Goal: Task Accomplishment & Management: Manage account settings

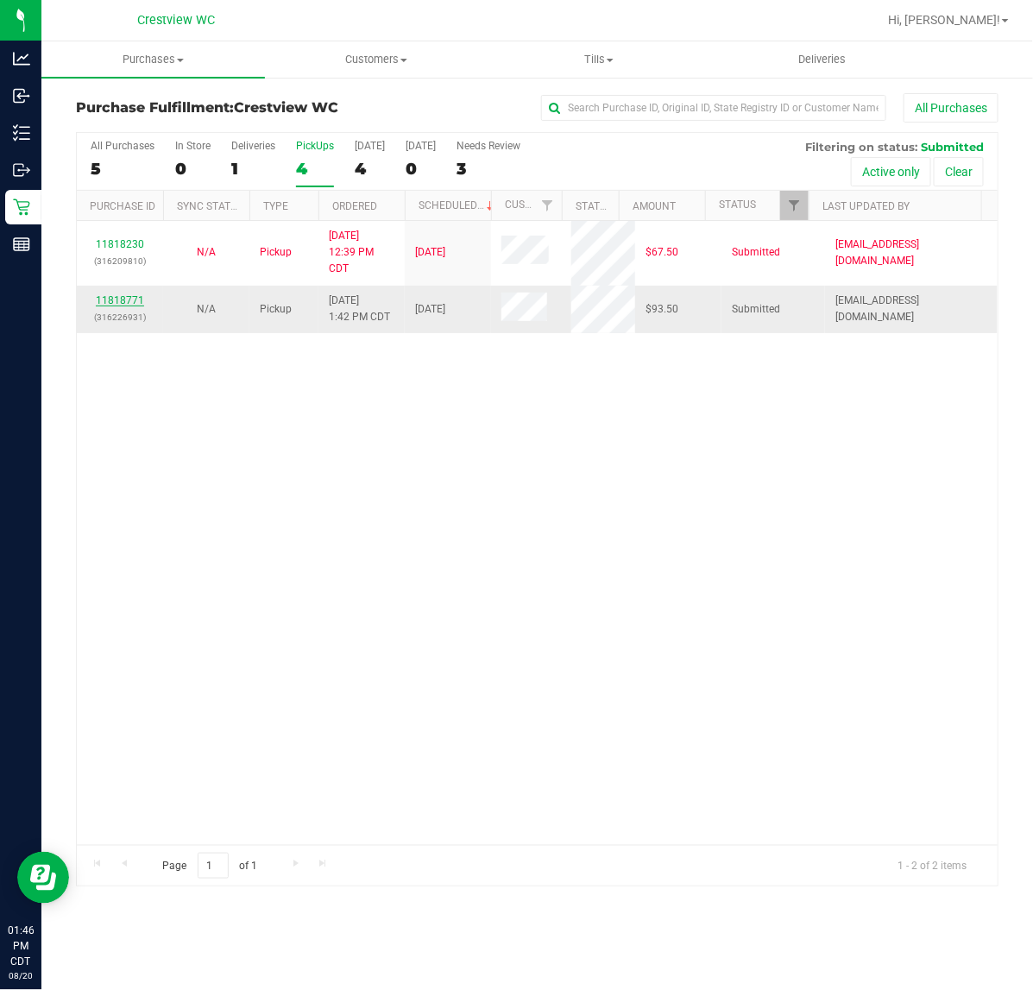
click at [135, 300] on link "11818771" at bounding box center [120, 300] width 48 height 12
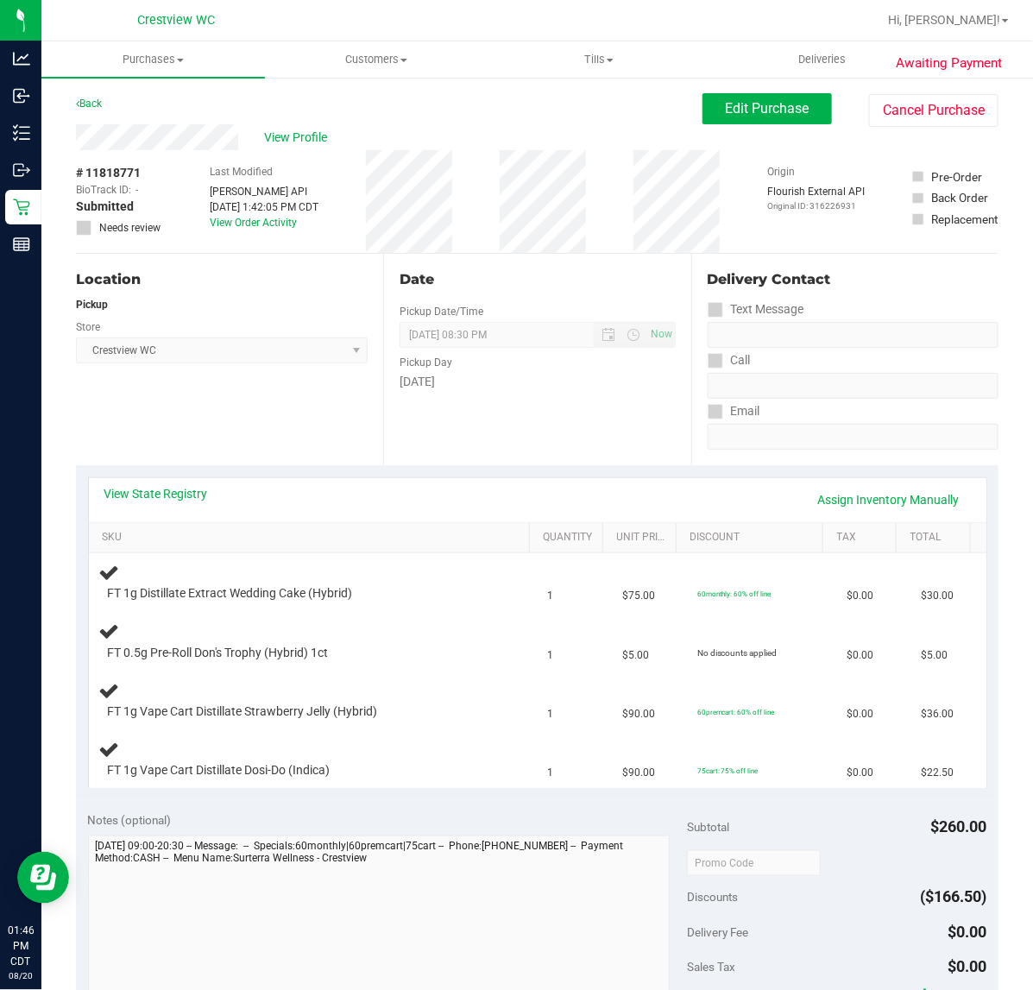
click at [305, 433] on div "Location Pickup Store Crestview WC Select Store [PERSON_NAME][GEOGRAPHIC_DATA] …" at bounding box center [229, 359] width 307 height 211
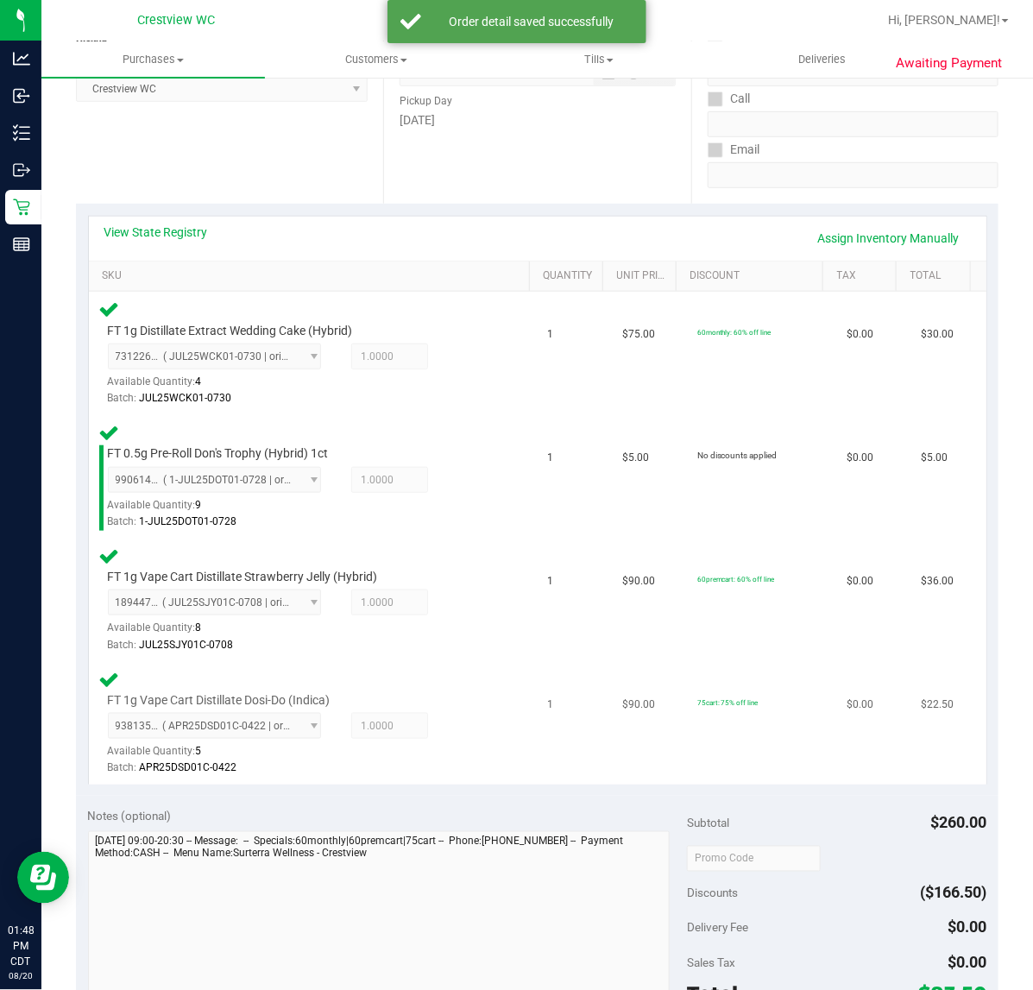
scroll to position [432, 0]
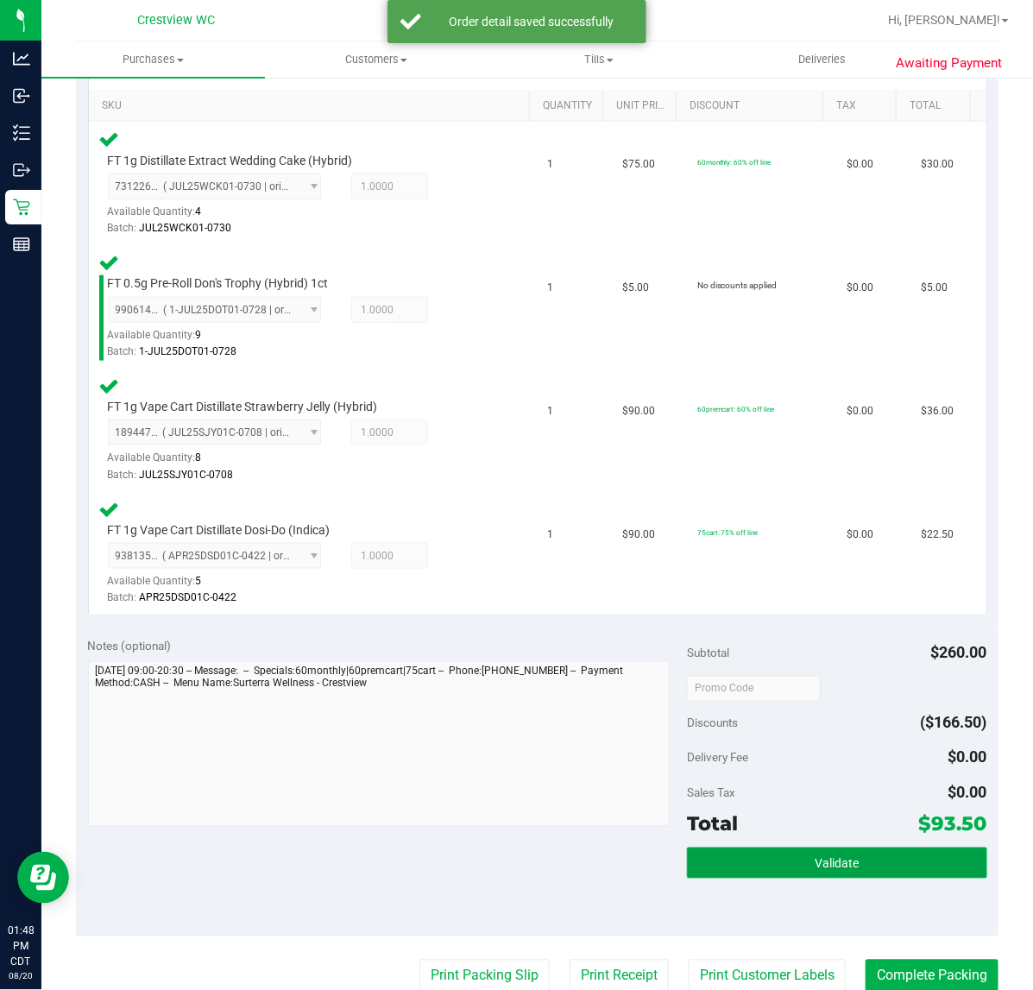
click at [889, 873] on button "Validate" at bounding box center [837, 863] width 300 height 31
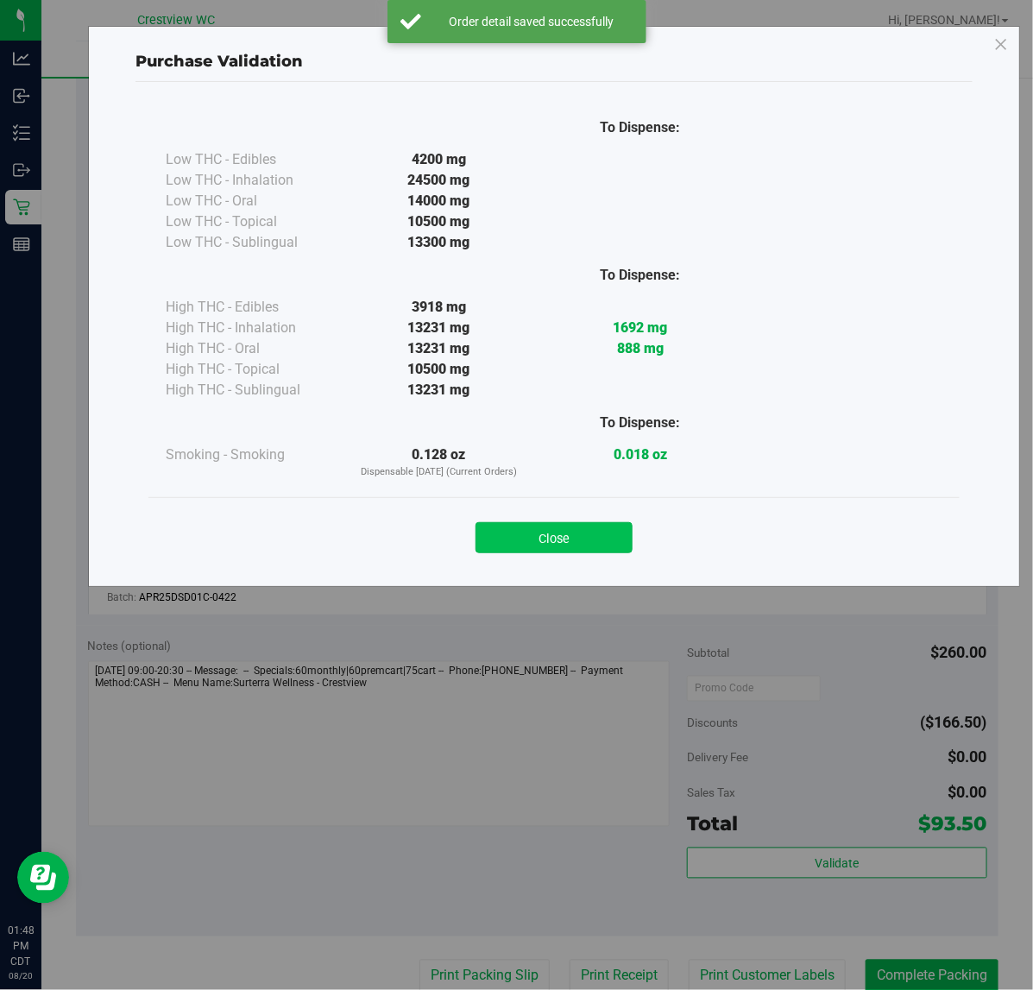
click at [535, 537] on button "Close" at bounding box center [554, 537] width 157 height 31
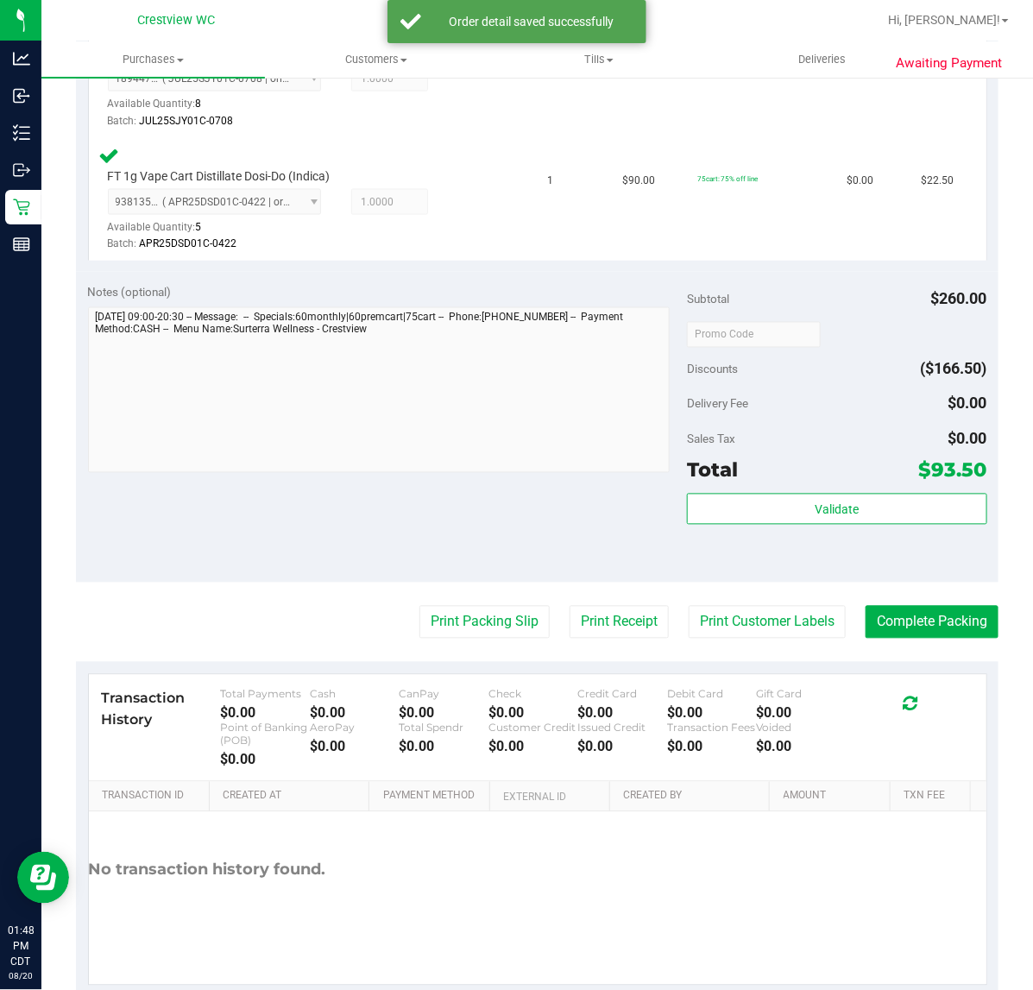
scroll to position [821, 0]
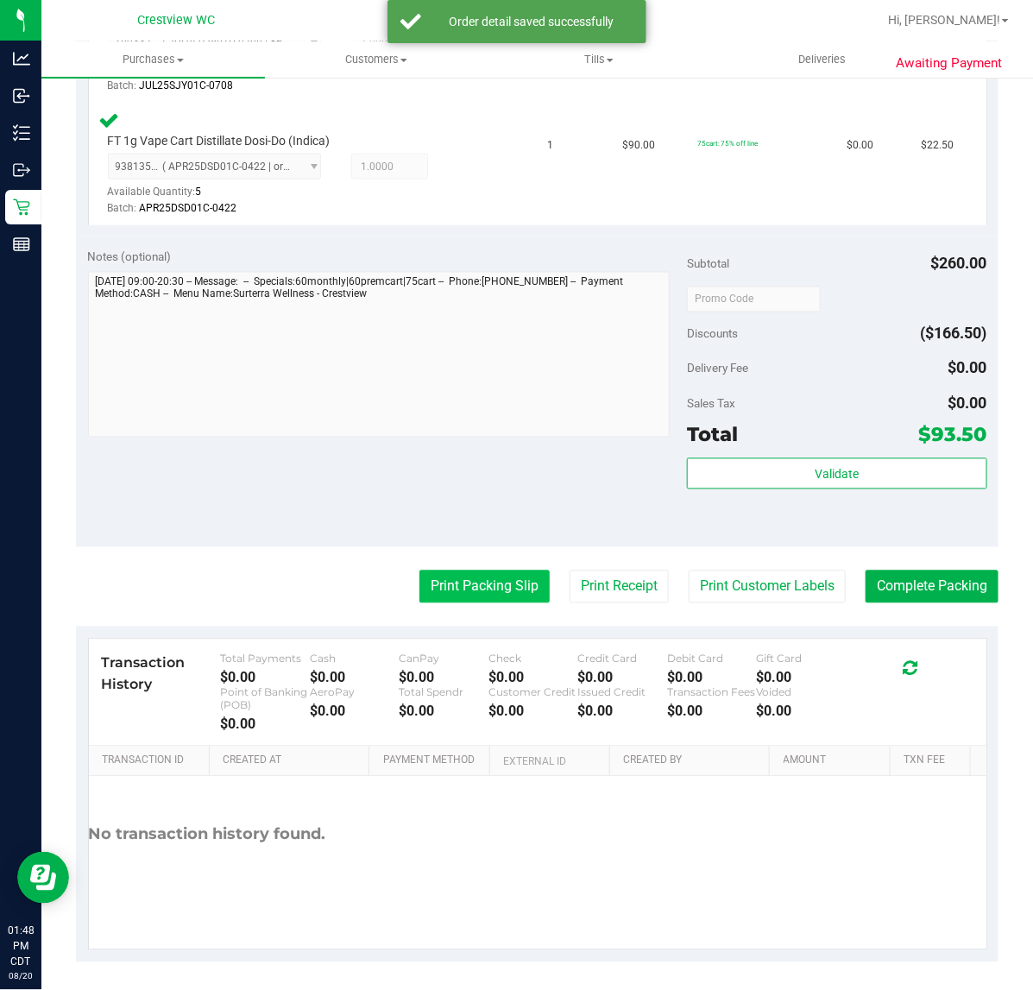
click at [501, 590] on button "Print Packing Slip" at bounding box center [484, 587] width 130 height 33
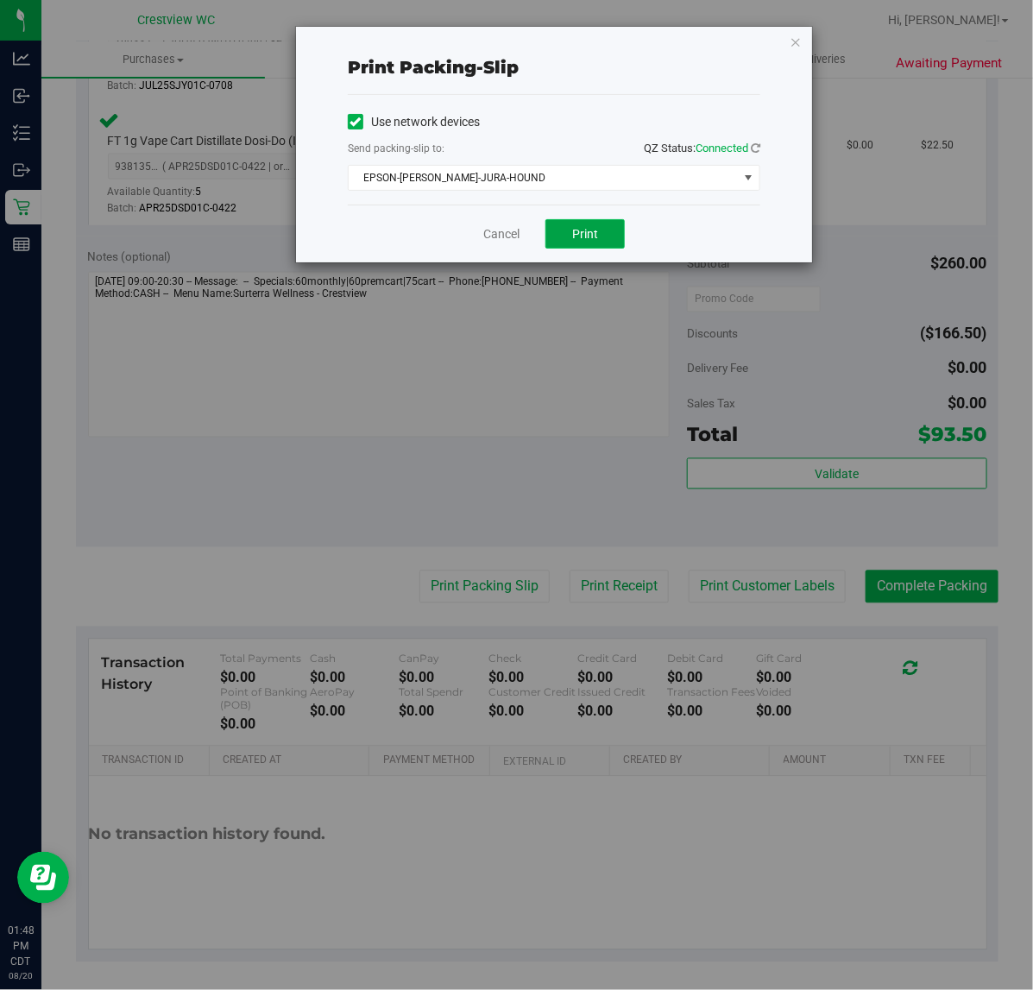
click at [596, 234] on span "Print" at bounding box center [585, 234] width 26 height 14
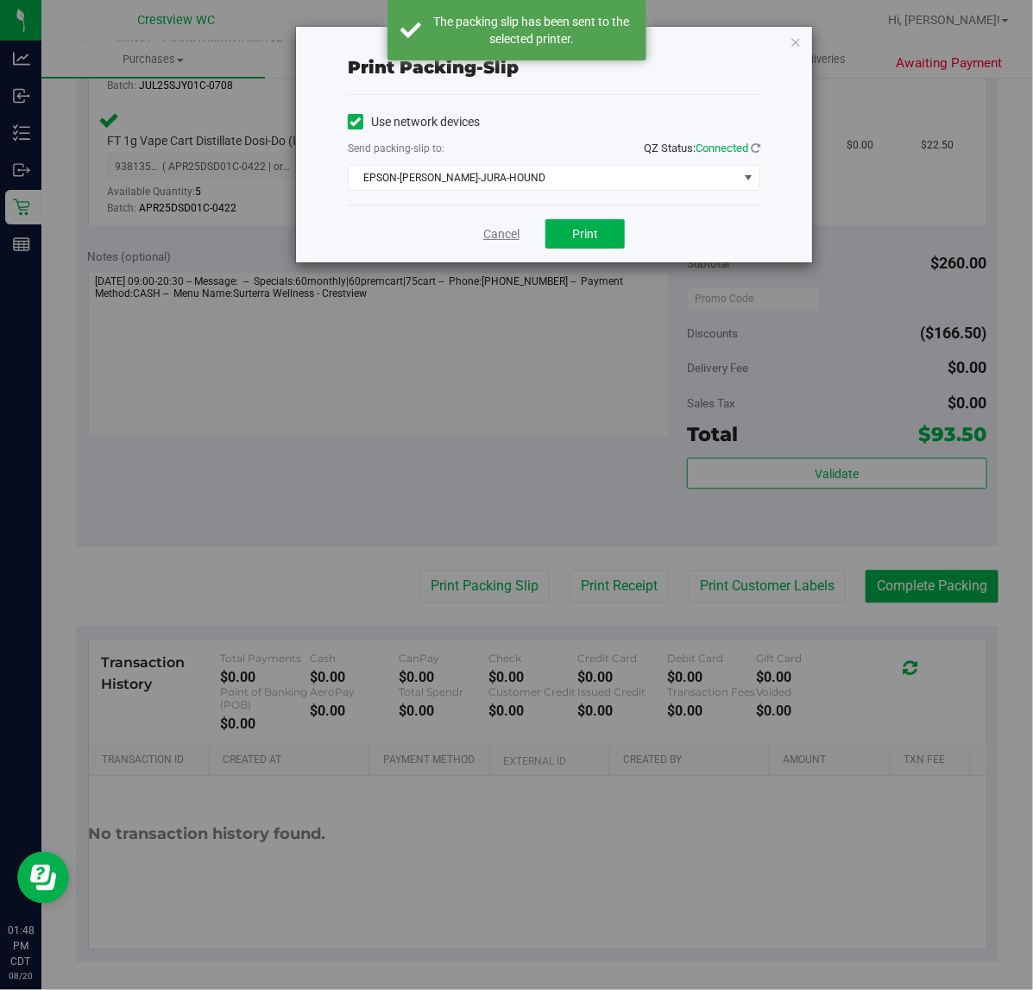
click at [489, 231] on link "Cancel" at bounding box center [501, 234] width 36 height 18
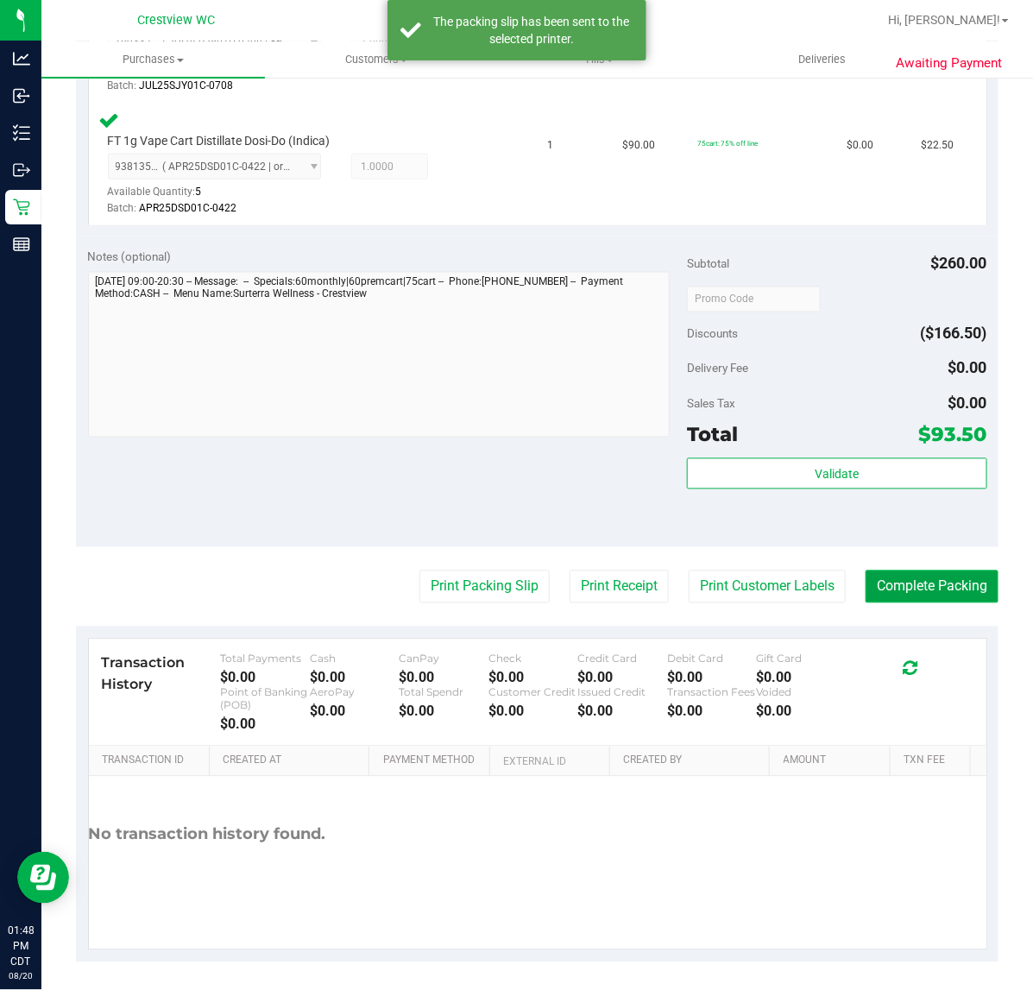
click at [904, 589] on button "Complete Packing" at bounding box center [932, 587] width 133 height 33
